Goal: Task Accomplishment & Management: Manage account settings

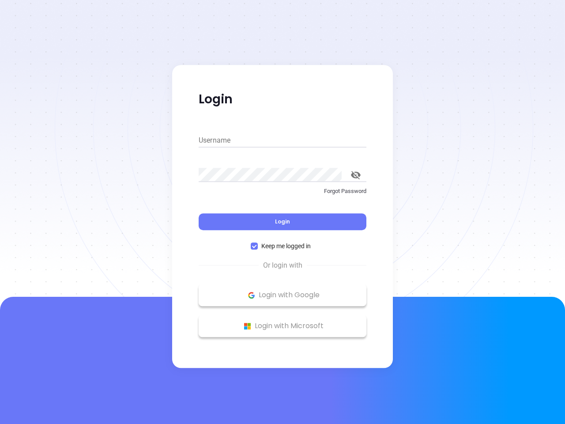
click at [283, 212] on div "Login" at bounding box center [283, 216] width 168 height 27
click at [283, 140] on input "Username" at bounding box center [283, 140] width 168 height 14
click at [356, 175] on icon "toggle password visibility" at bounding box center [356, 175] width 10 height 8
click at [283, 222] on span "Login" at bounding box center [282, 222] width 15 height 8
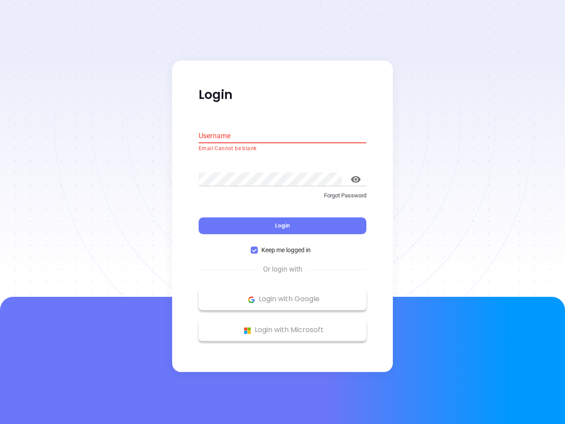
click at [283, 246] on span "Keep me logged in" at bounding box center [286, 251] width 57 height 10
click at [258, 247] on input "Keep me logged in" at bounding box center [254, 250] width 7 height 7
checkbox input "false"
click at [283, 295] on p "Login with Google" at bounding box center [282, 299] width 159 height 13
click at [283, 326] on p "Login with Microsoft" at bounding box center [282, 330] width 159 height 13
